Goal: Information Seeking & Learning: Learn about a topic

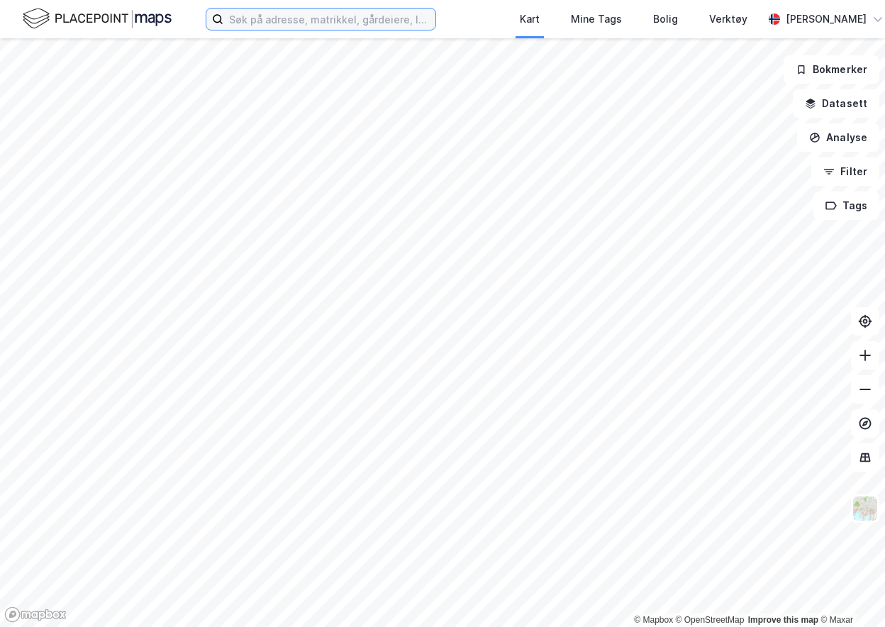
click at [281, 22] on input at bounding box center [329, 19] width 212 height 21
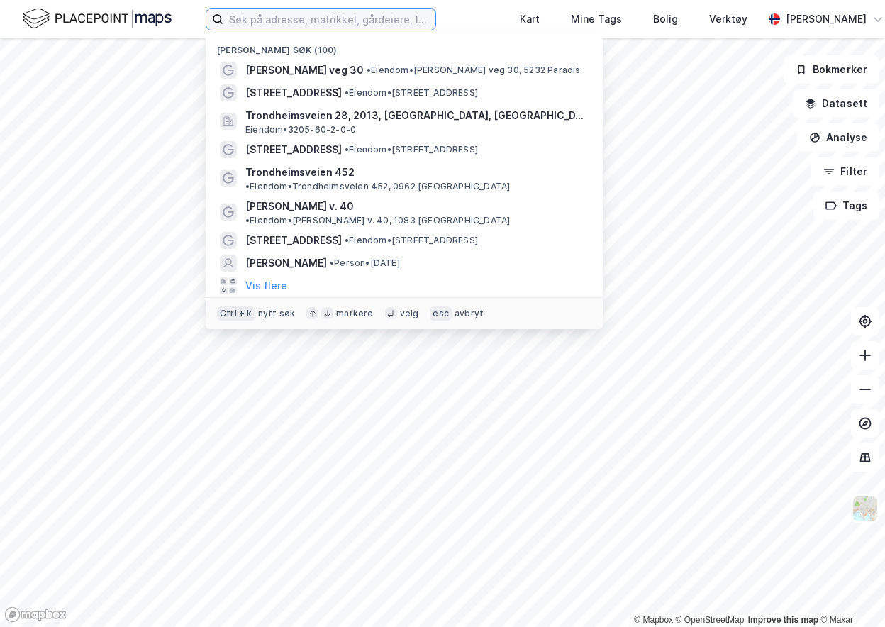
paste input "[STREET_ADDRESS]"
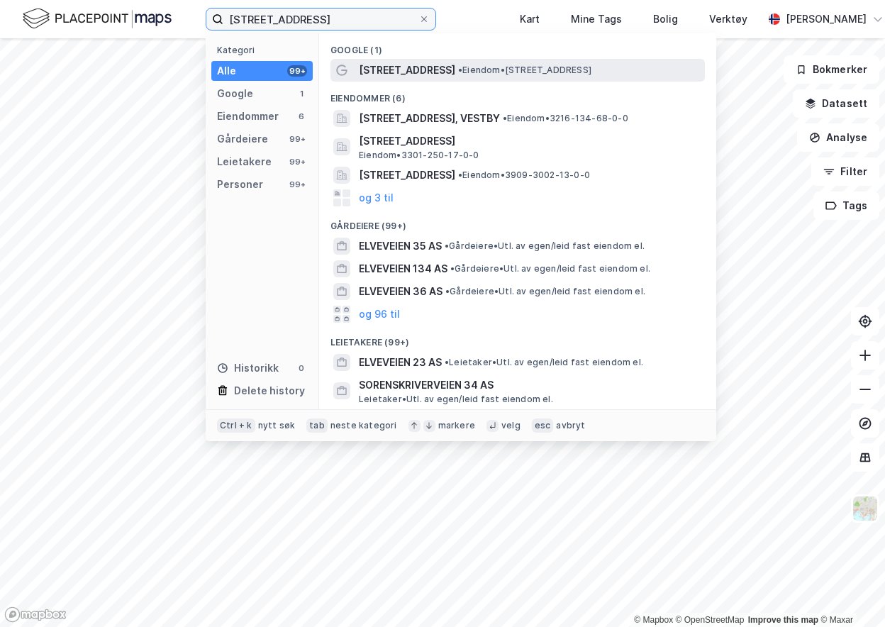
type input "[STREET_ADDRESS]"
click at [386, 71] on span "[STREET_ADDRESS]" at bounding box center [407, 70] width 96 height 17
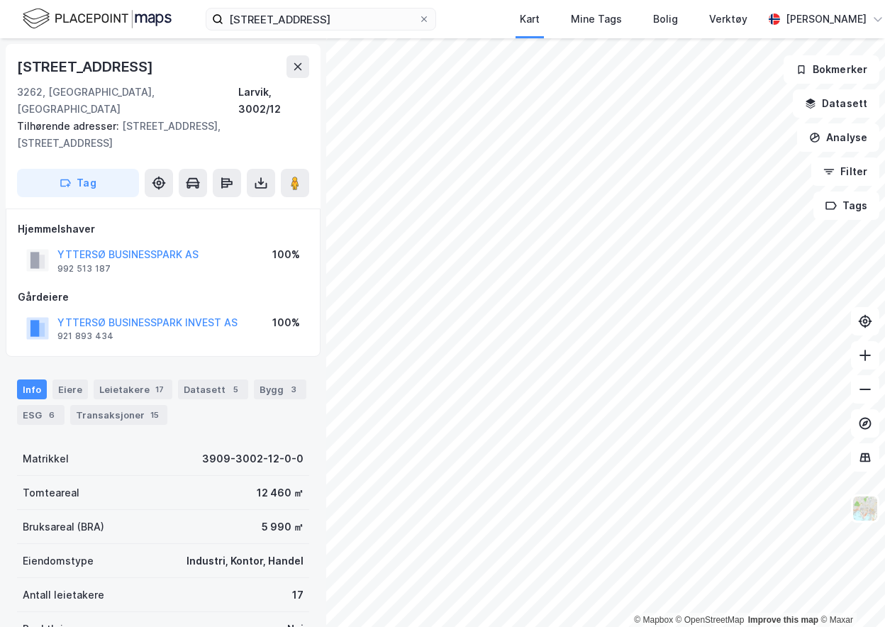
click at [395, 626] on html "Elveveien 34 Kart Mine Tags Bolig Verktøy [PERSON_NAME] © Mapbox © OpenStreetMa…" at bounding box center [442, 313] width 885 height 627
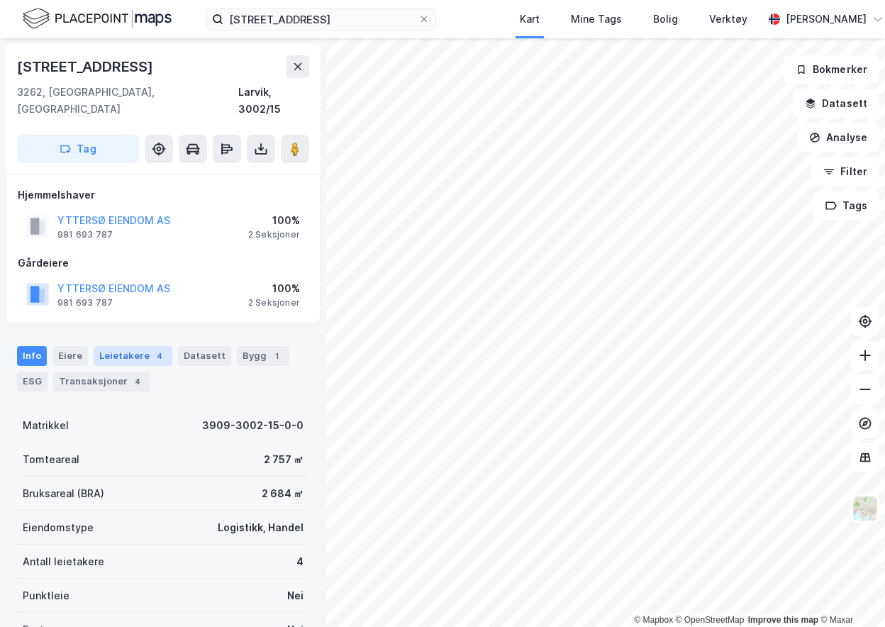
click at [128, 346] on div "Leietakere 4" at bounding box center [133, 356] width 79 height 20
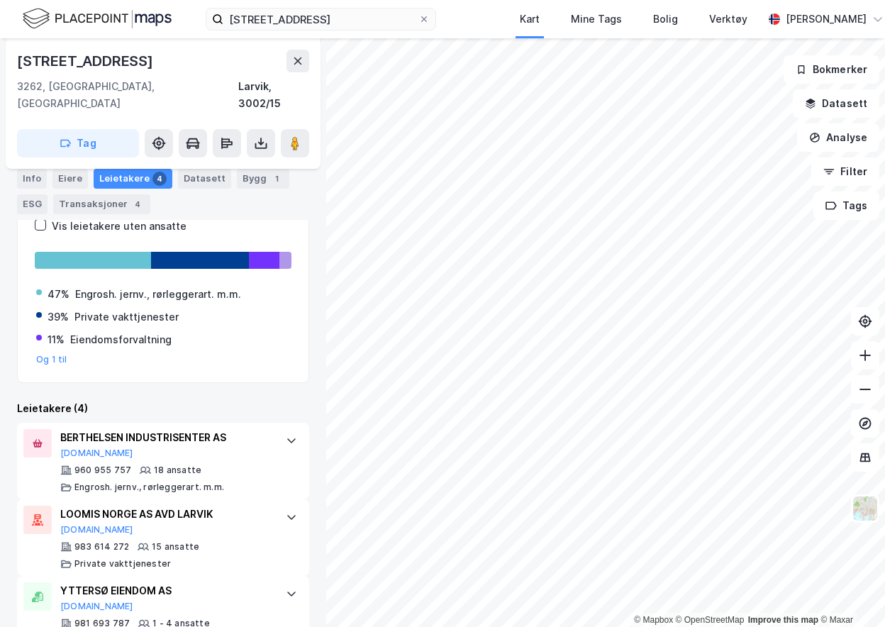
scroll to position [250, 0]
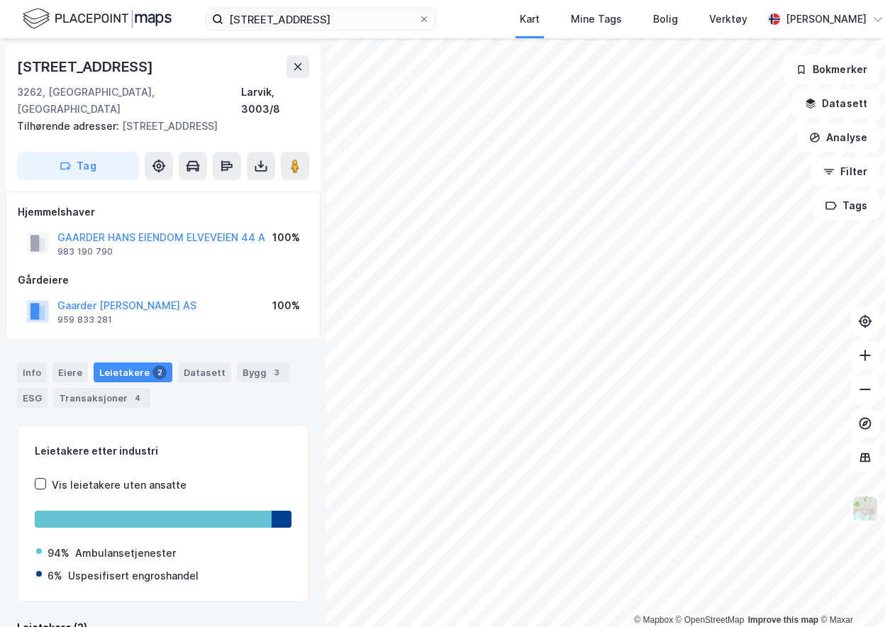
scroll to position [3, 0]
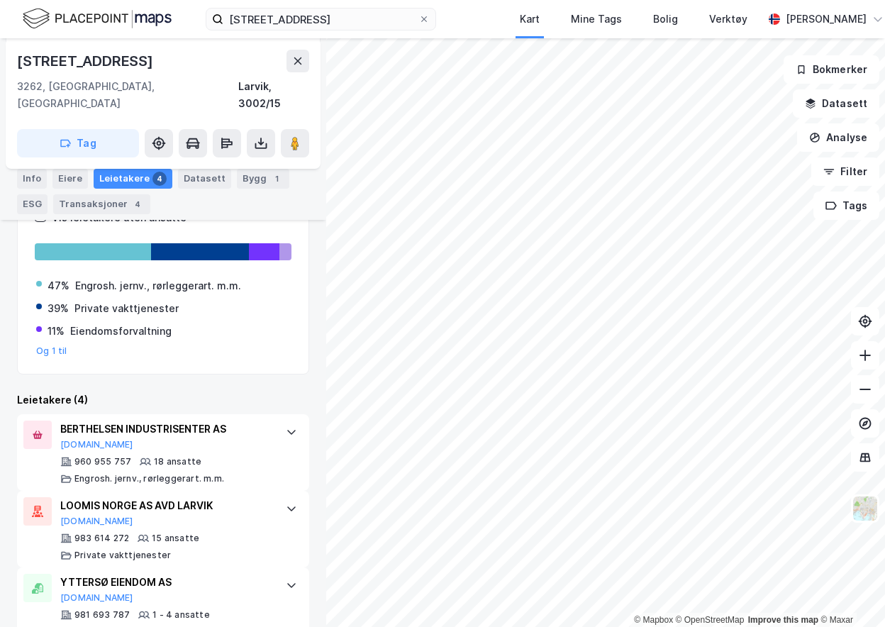
scroll to position [361, 0]
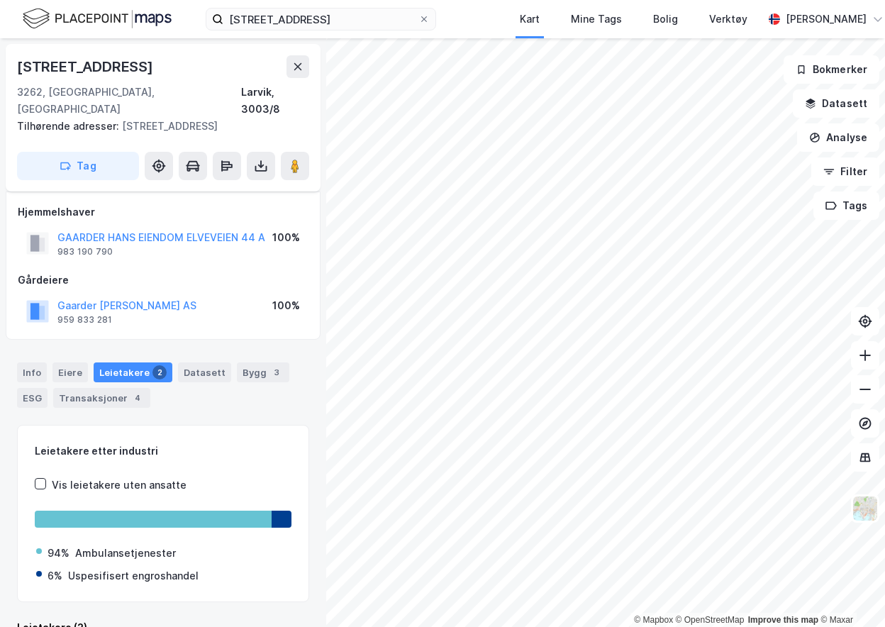
scroll to position [15, 0]
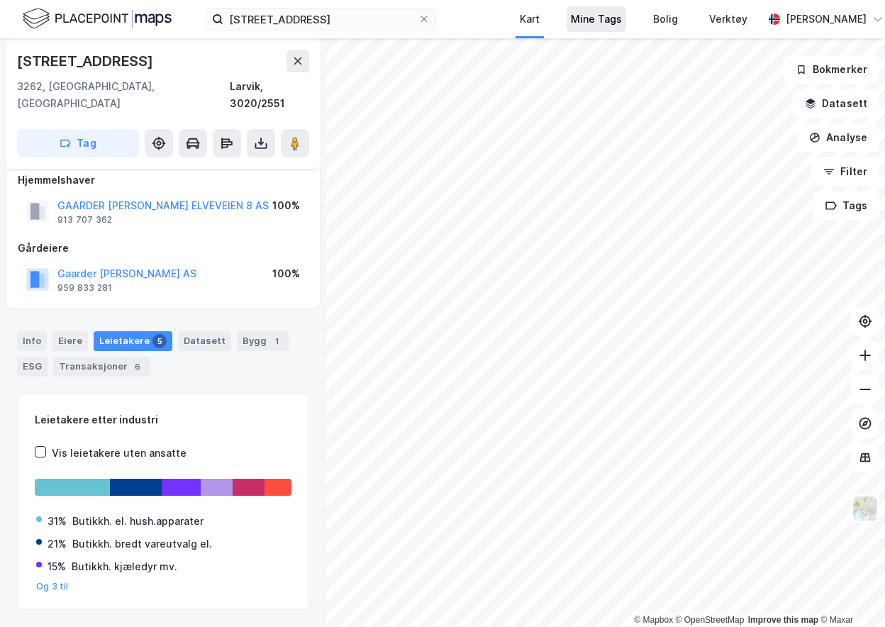
scroll to position [15, 0]
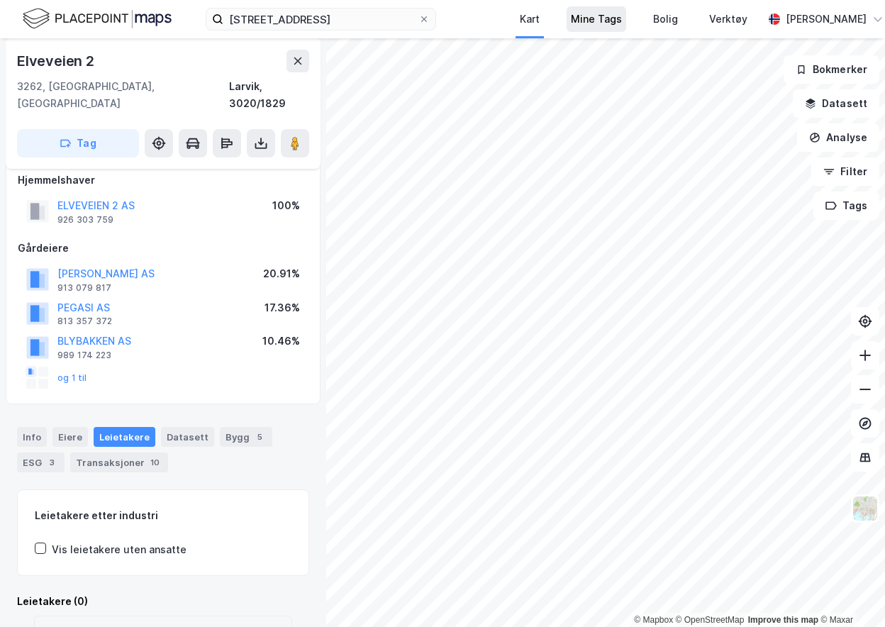
scroll to position [15, 0]
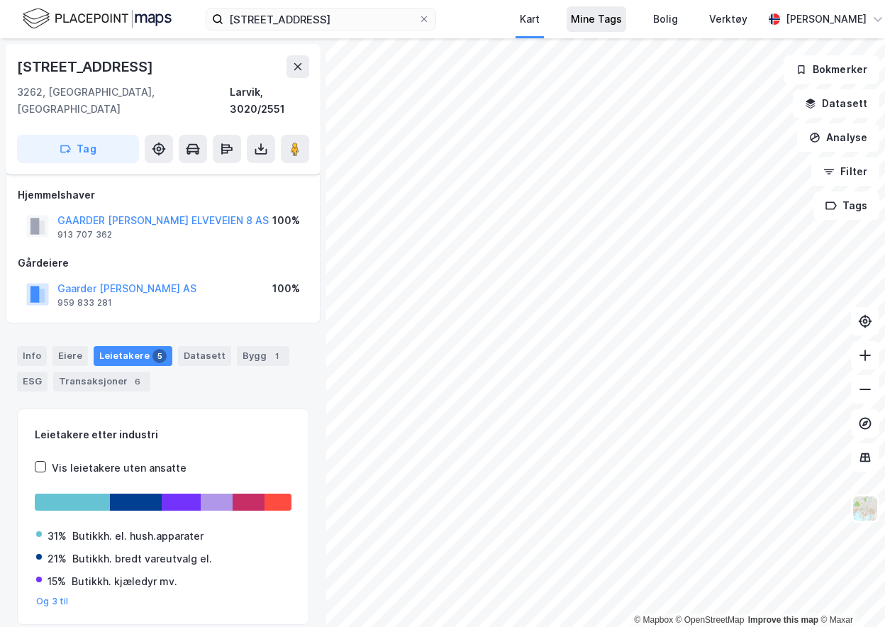
scroll to position [9, 0]
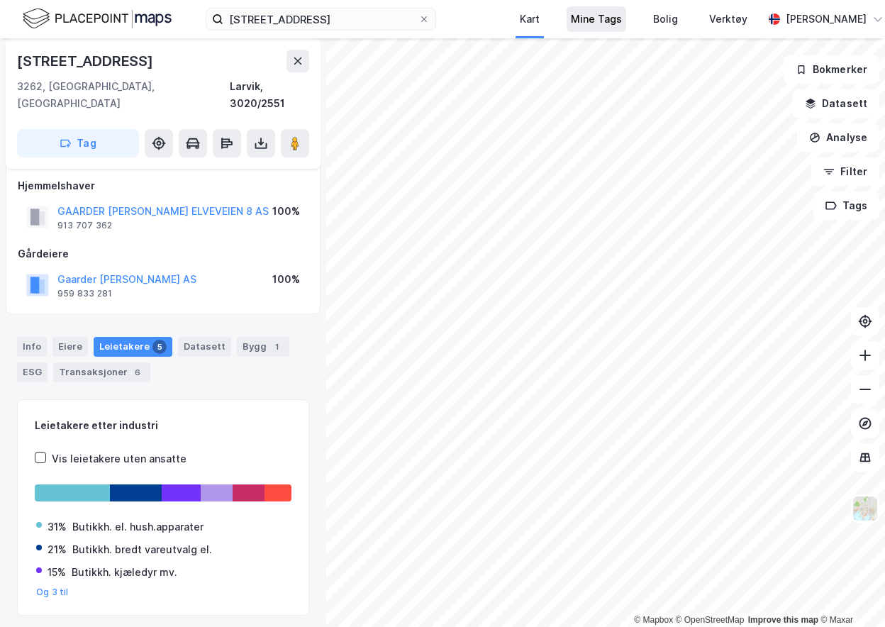
scroll to position [9, 0]
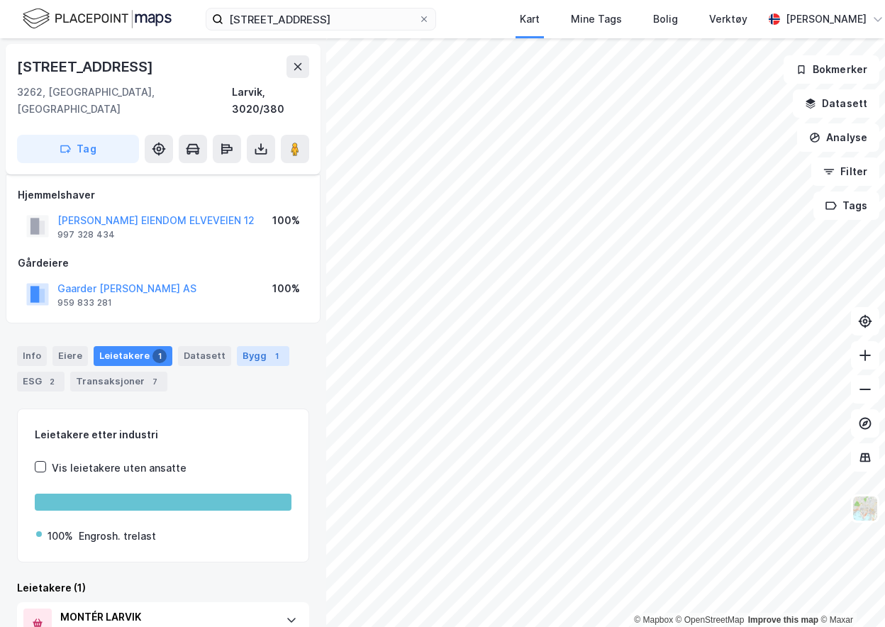
scroll to position [52, 0]
